Goal: Task Accomplishment & Management: Manage account settings

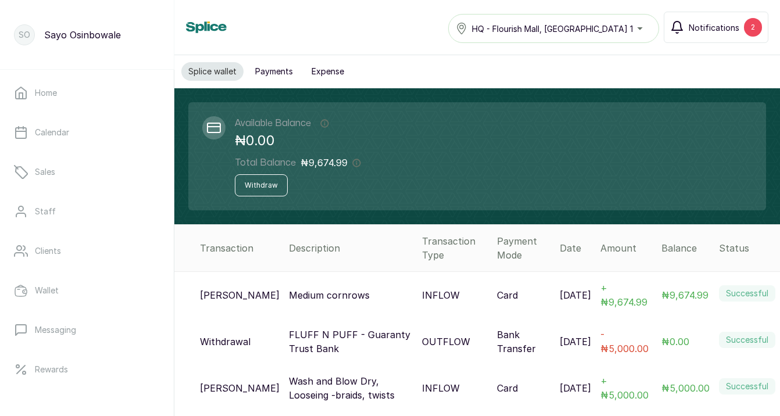
click at [719, 27] on span "Notifications" at bounding box center [713, 27] width 51 height 12
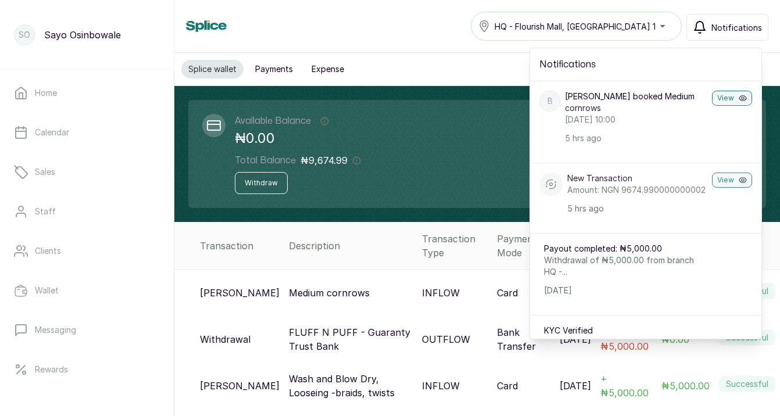
click at [719, 27] on span "Notifications" at bounding box center [736, 27] width 51 height 12
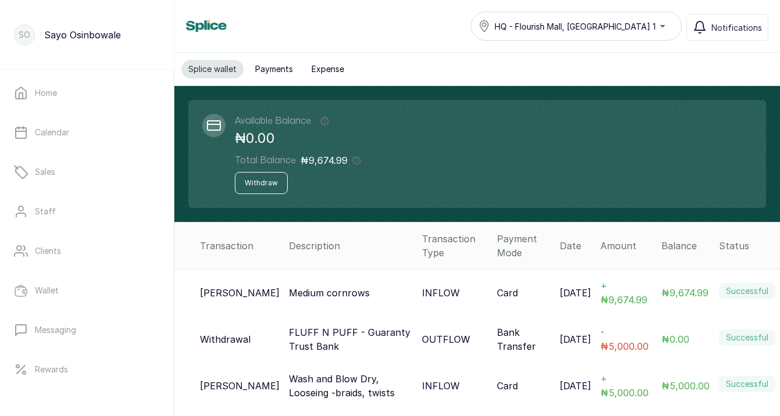
click at [289, 291] on p "Medium cornrows" at bounding box center [329, 293] width 81 height 14
click at [279, 192] on button "Withdraw" at bounding box center [261, 183] width 53 height 22
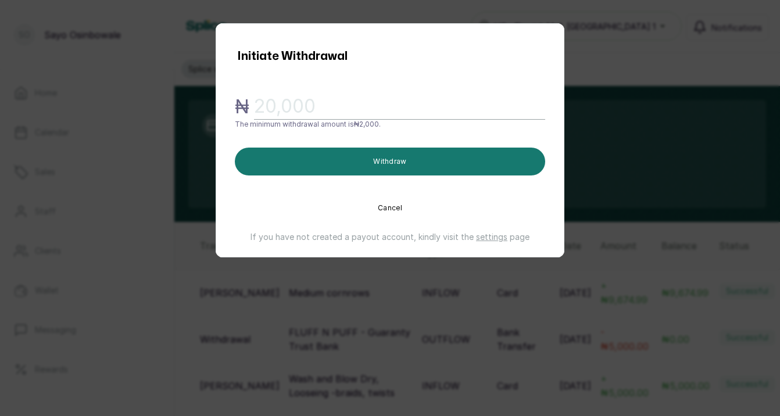
click at [386, 204] on button "Cancel" at bounding box center [390, 208] width 310 height 28
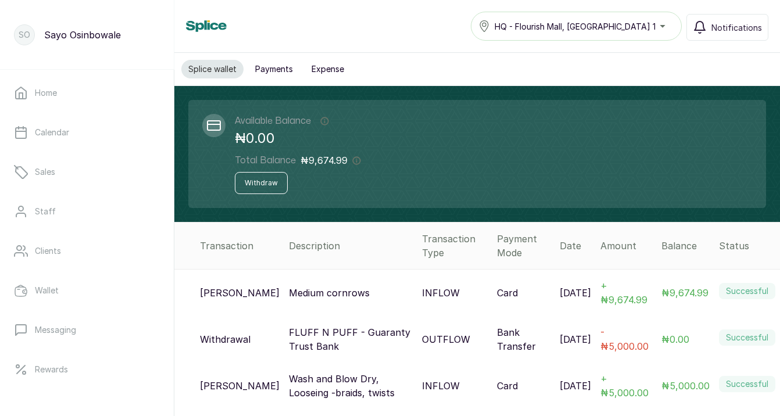
click at [268, 72] on button "Payments" at bounding box center [274, 69] width 52 height 19
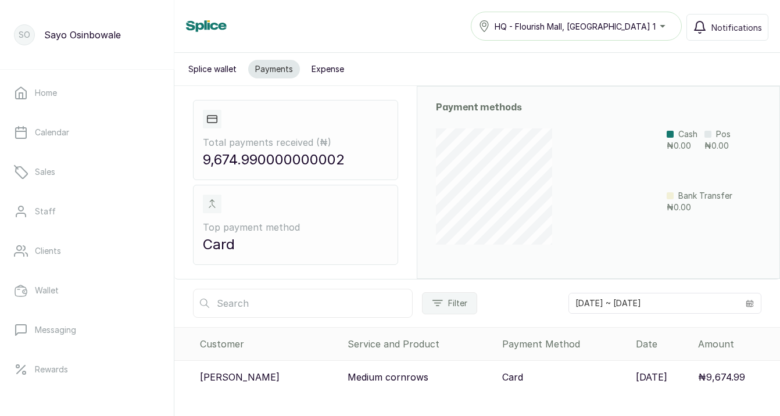
click at [329, 68] on button "Expense" at bounding box center [327, 69] width 46 height 19
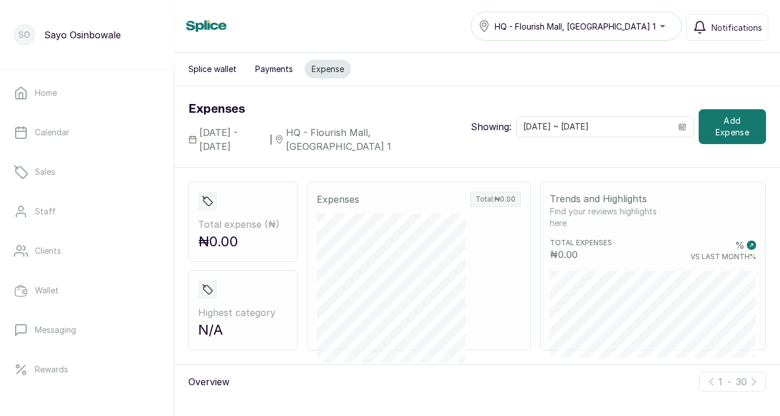
click at [207, 71] on button "Splice wallet" at bounding box center [212, 69] width 62 height 19
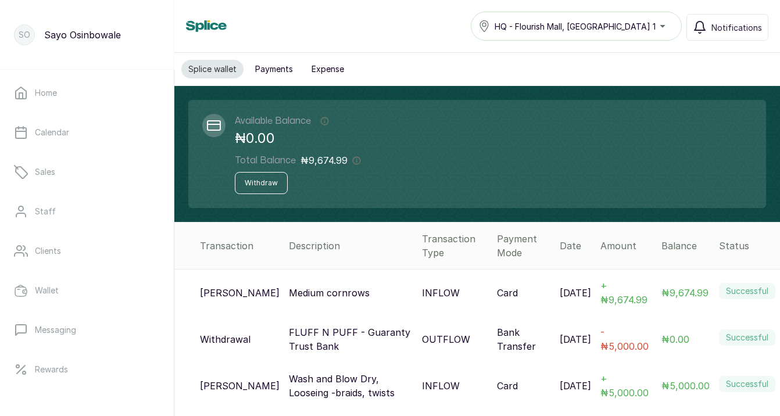
click at [312, 307] on td "Medium cornrows" at bounding box center [350, 293] width 133 height 47
click at [303, 295] on p "Medium cornrows" at bounding box center [329, 293] width 81 height 14
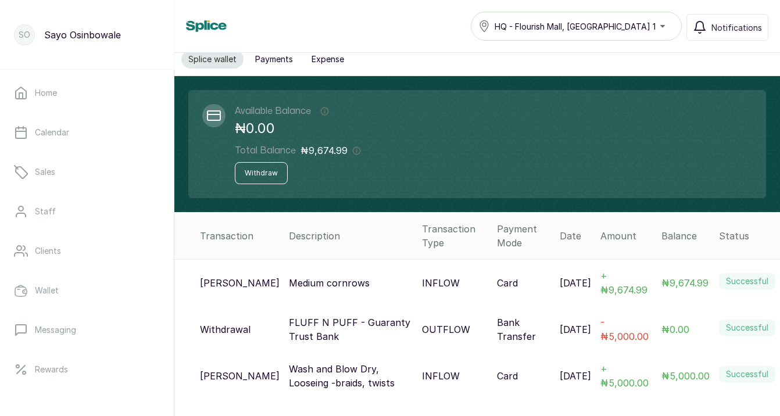
scroll to position [10, 0]
click at [109, 106] on link "Home" at bounding box center [86, 93] width 155 height 33
